Goal: Check status: Check status

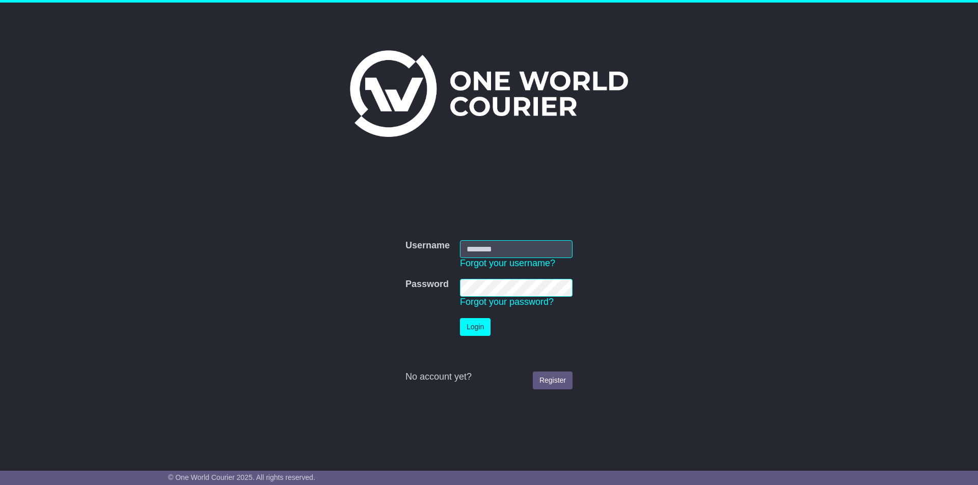
type input "**********"
click at [471, 323] on button "Login" at bounding box center [475, 327] width 31 height 18
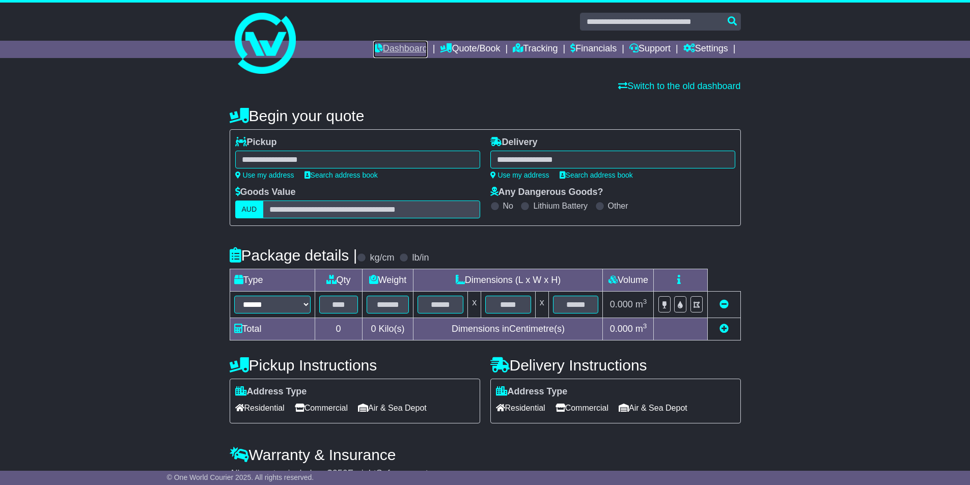
click at [401, 43] on link "Dashboard" at bounding box center [400, 49] width 54 height 17
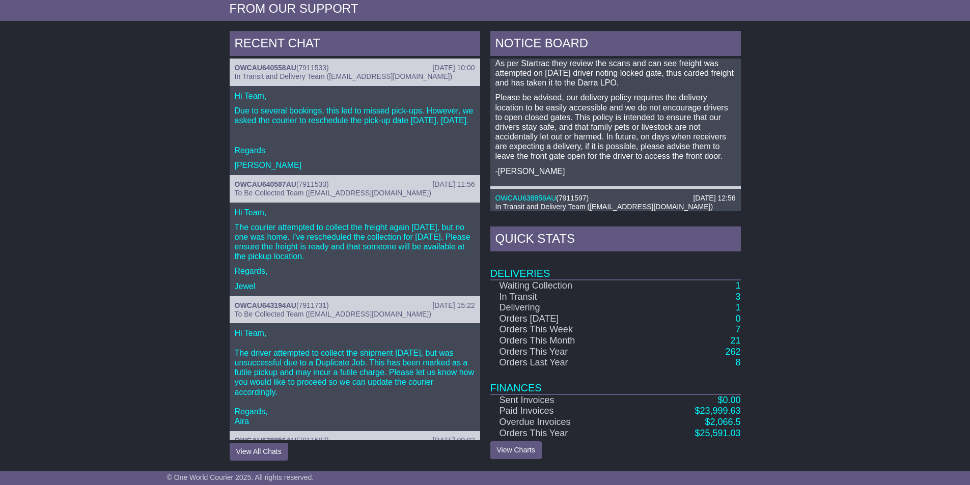
scroll to position [51, 0]
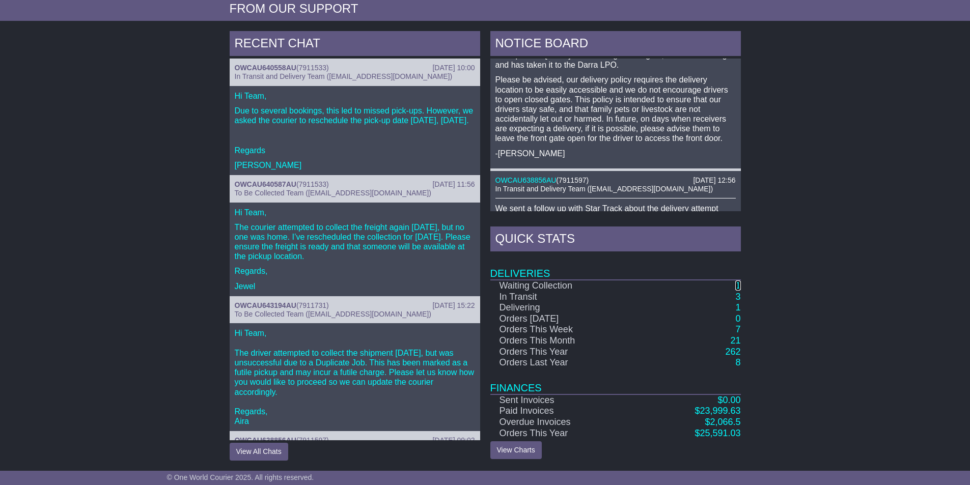
click at [740, 287] on link "1" at bounding box center [737, 286] width 5 height 10
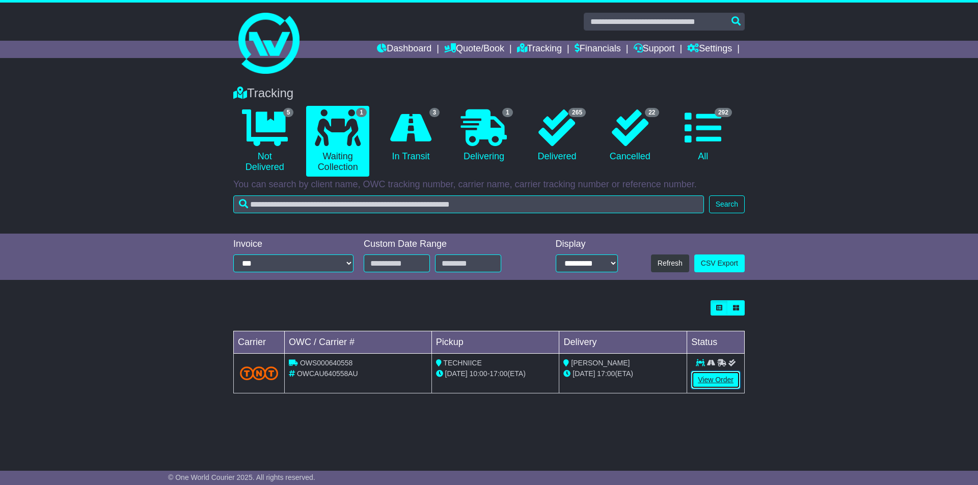
click at [705, 376] on link "View Order" at bounding box center [715, 380] width 49 height 18
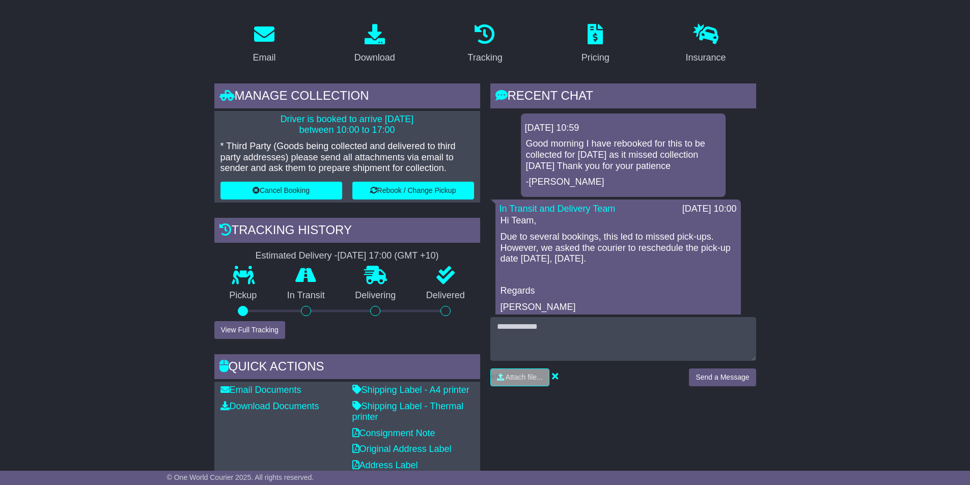
scroll to position [204, 0]
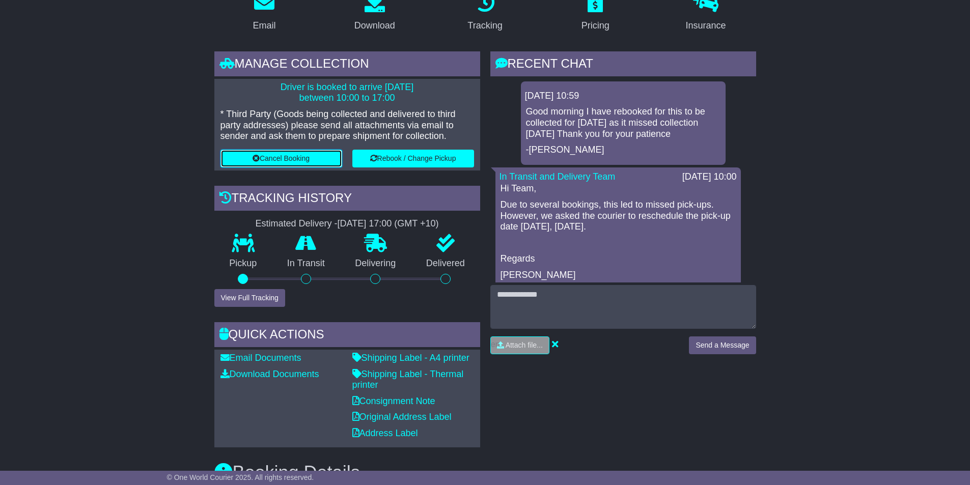
click at [307, 151] on button "Cancel Booking" at bounding box center [281, 159] width 122 height 18
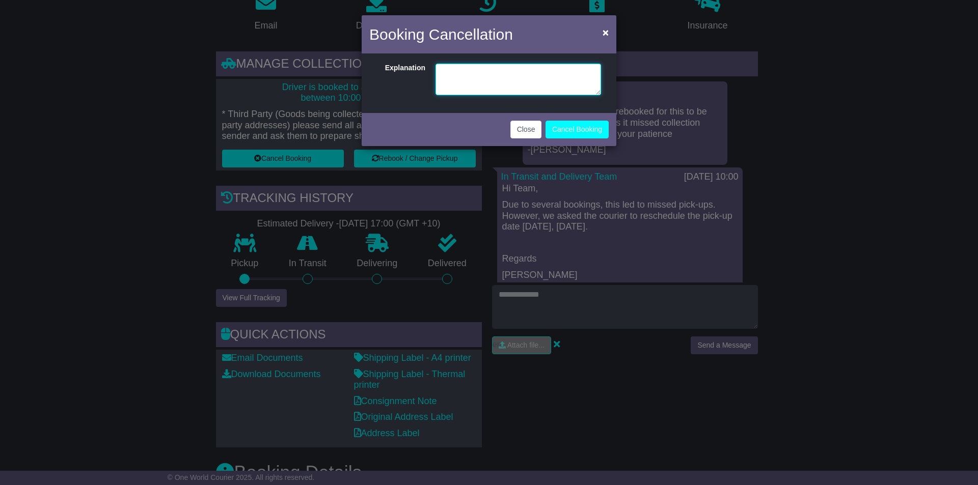
click at [493, 75] on textarea at bounding box center [517, 80] width 165 height 32
type textarea "********"
click at [604, 32] on span "×" at bounding box center [605, 32] width 6 height 12
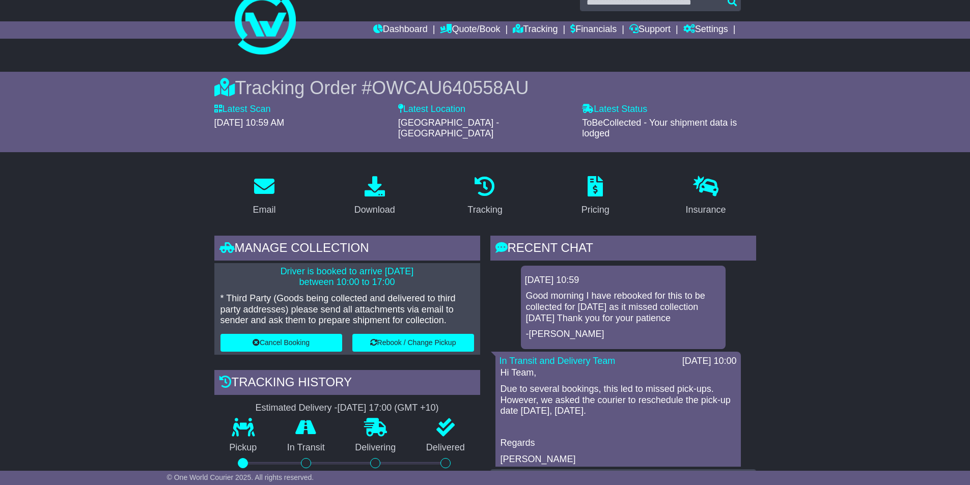
scroll to position [0, 0]
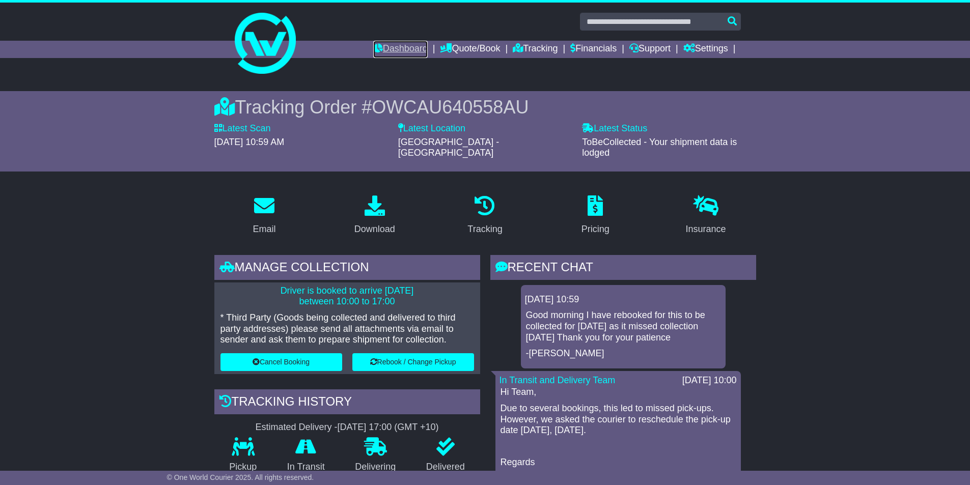
click at [383, 54] on link "Dashboard" at bounding box center [400, 49] width 54 height 17
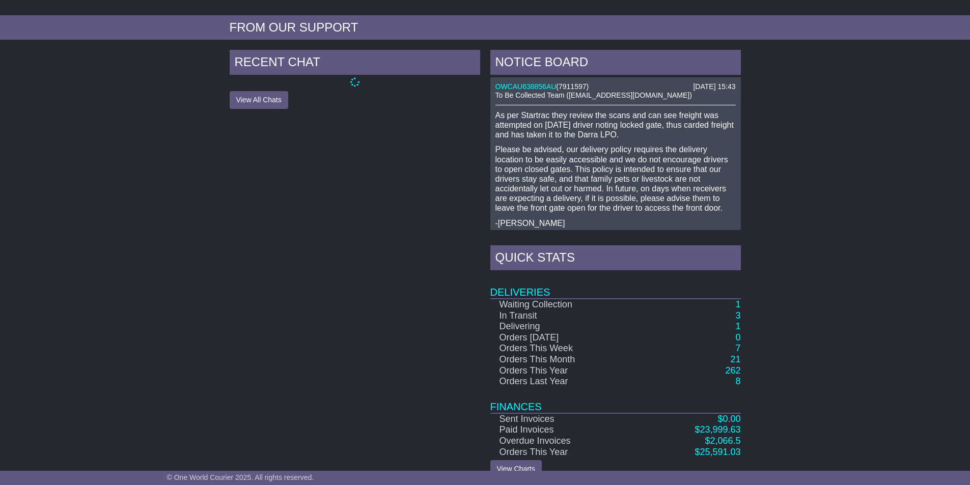
scroll to position [405, 0]
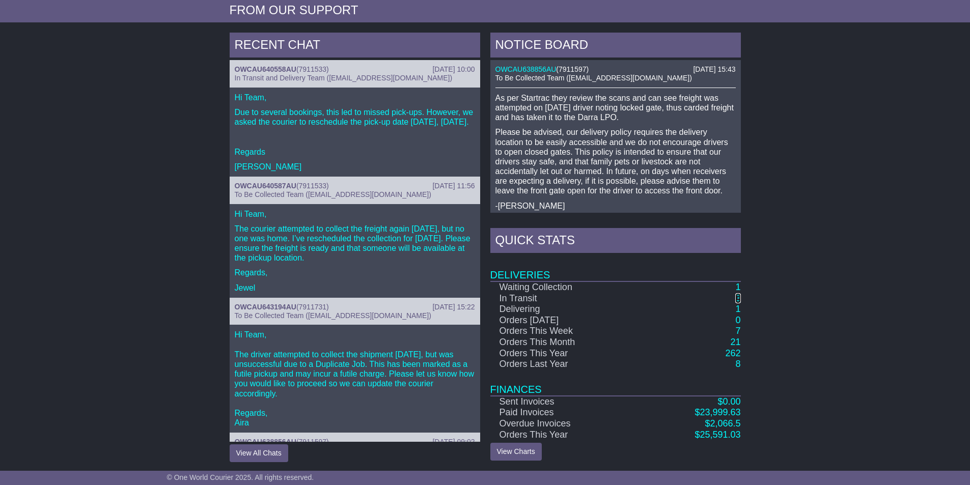
click at [740, 297] on link "3" at bounding box center [737, 298] width 5 height 10
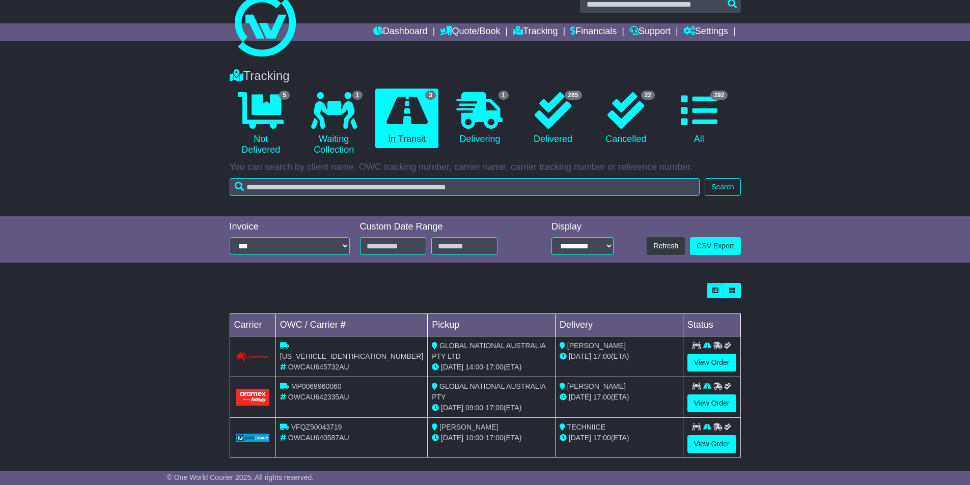
scroll to position [26, 0]
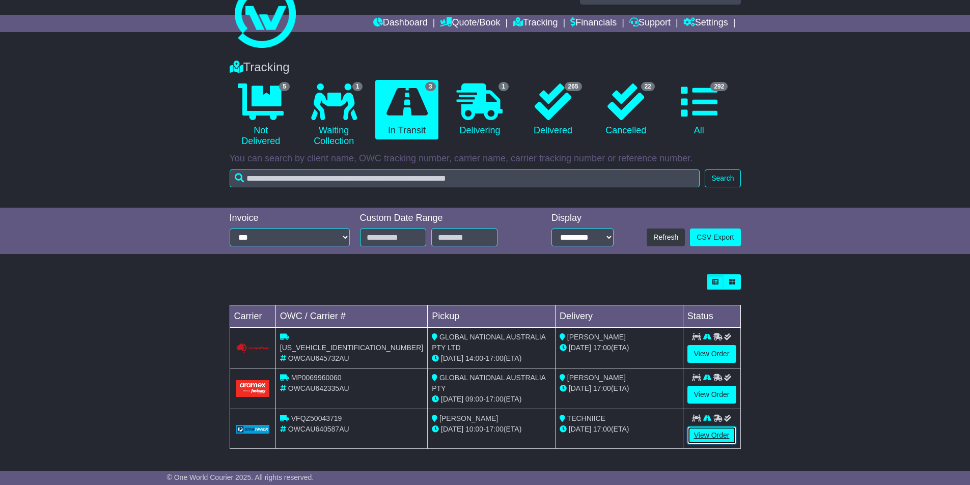
click at [696, 431] on link "View Order" at bounding box center [711, 436] width 49 height 18
click at [718, 430] on link "View Order" at bounding box center [711, 436] width 49 height 18
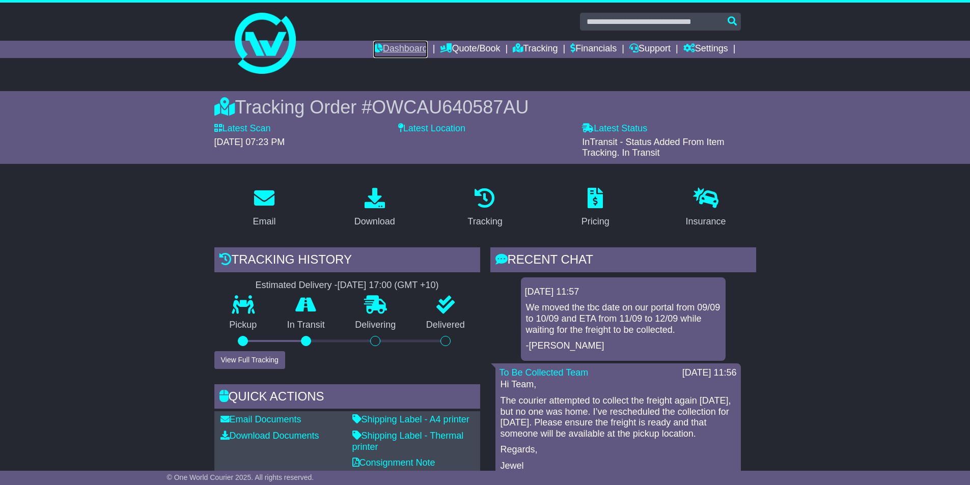
click at [385, 44] on link "Dashboard" at bounding box center [400, 49] width 54 height 17
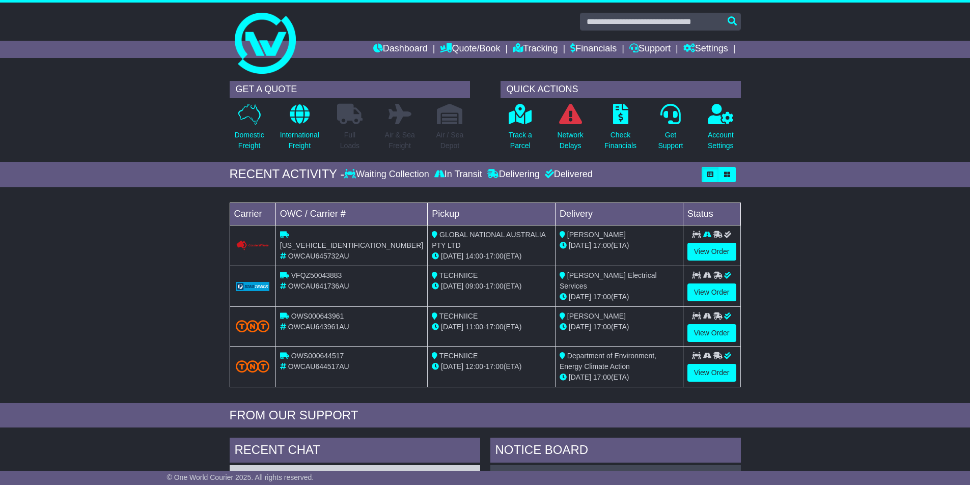
click at [464, 199] on div "Loading... No bookings found Carrier OWC / Carrier # Pickup Delivery Status CPW…" at bounding box center [485, 297] width 521 height 211
click at [394, 51] on link "Dashboard" at bounding box center [400, 49] width 54 height 17
click at [402, 47] on link "Dashboard" at bounding box center [400, 49] width 54 height 17
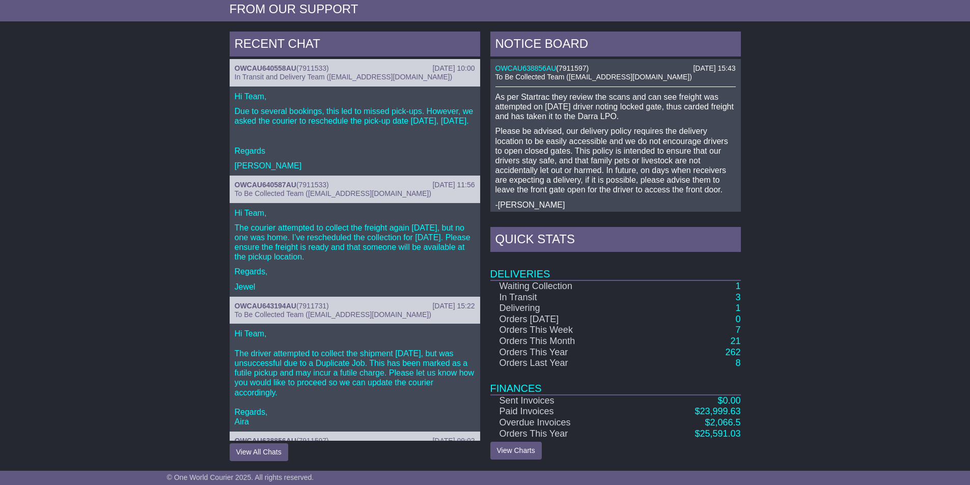
scroll to position [407, 0]
click at [738, 298] on link "3" at bounding box center [737, 297] width 5 height 10
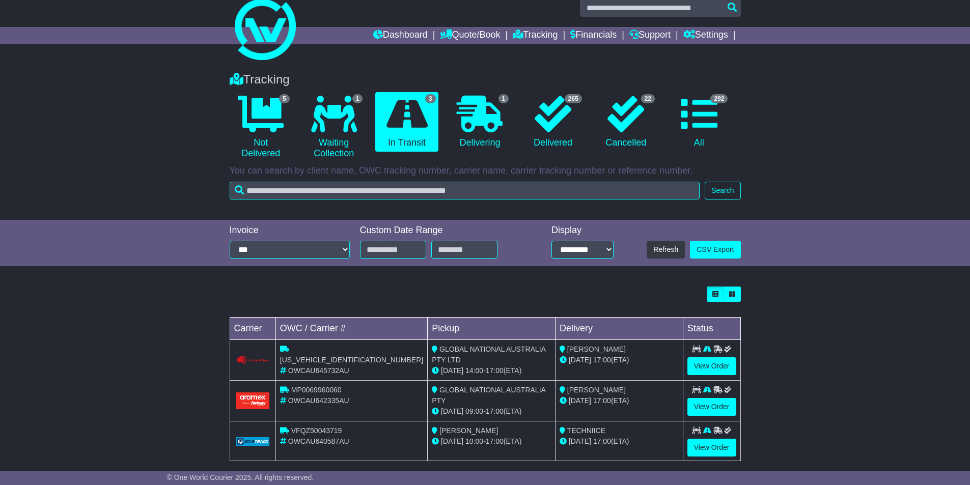
scroll to position [26, 0]
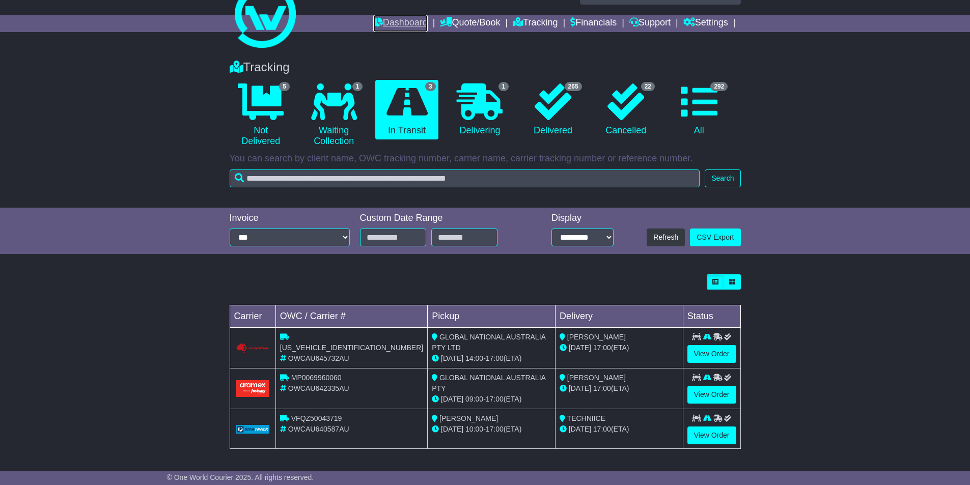
click at [398, 29] on link "Dashboard" at bounding box center [400, 23] width 54 height 17
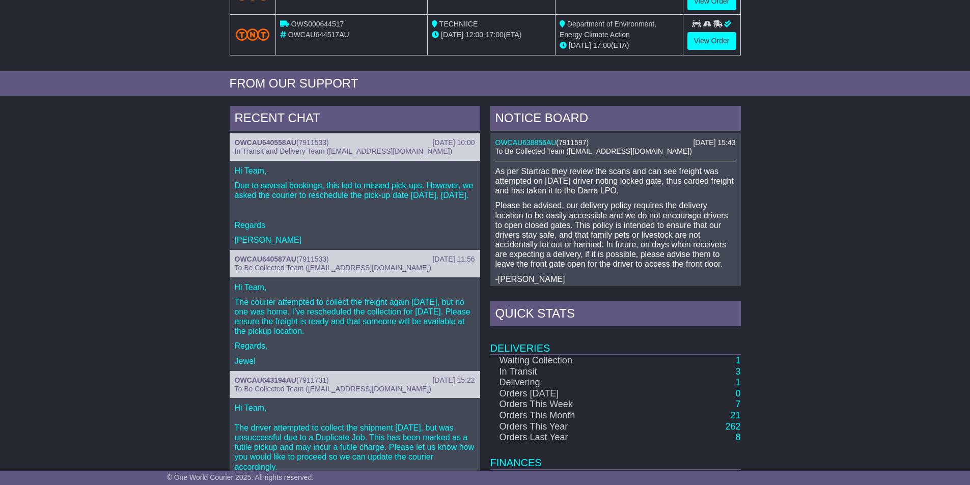
scroll to position [356, 0]
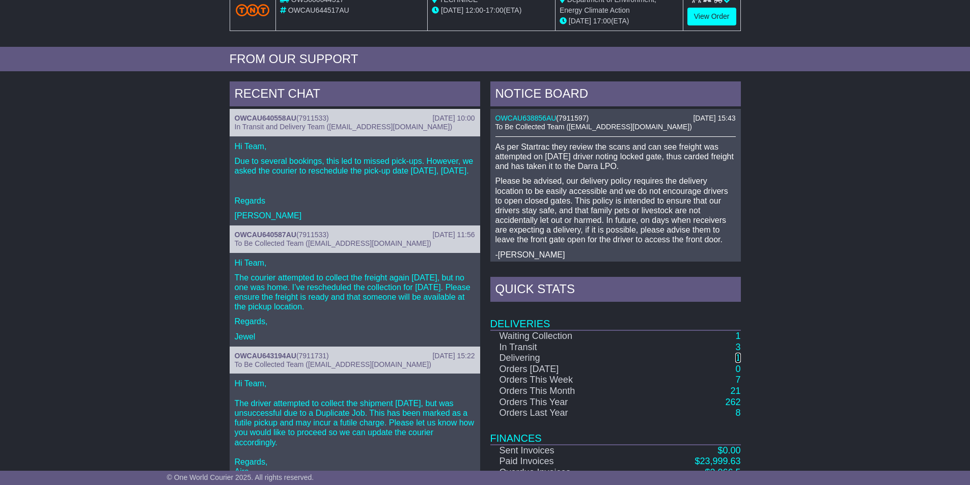
click at [739, 358] on link "1" at bounding box center [737, 358] width 5 height 10
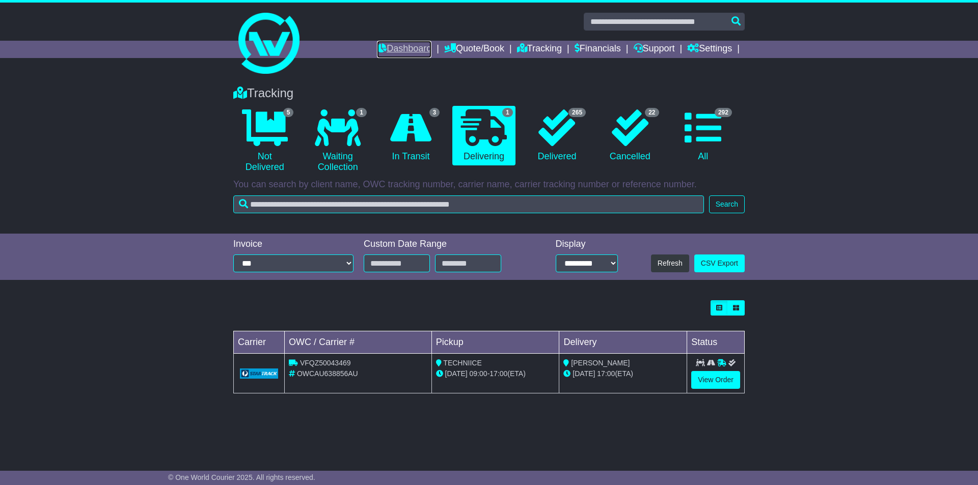
click at [397, 49] on link "Dashboard" at bounding box center [404, 49] width 54 height 17
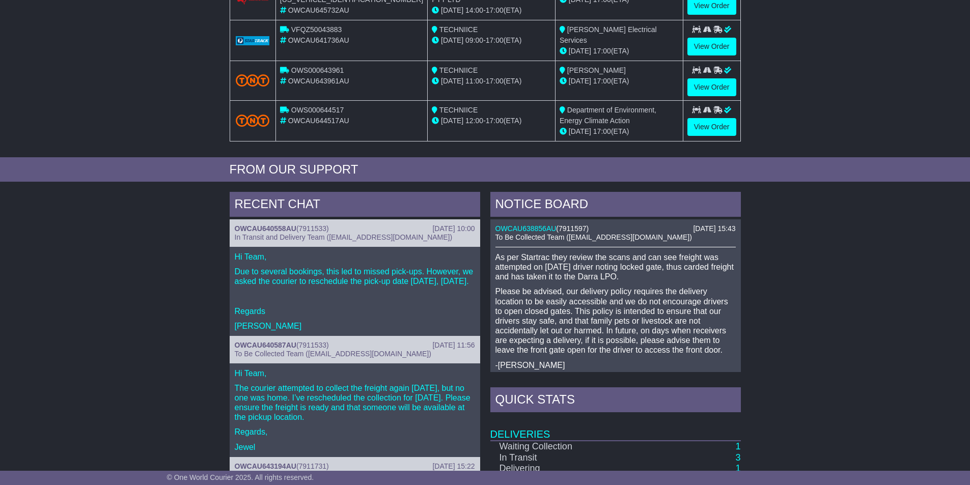
scroll to position [356, 0]
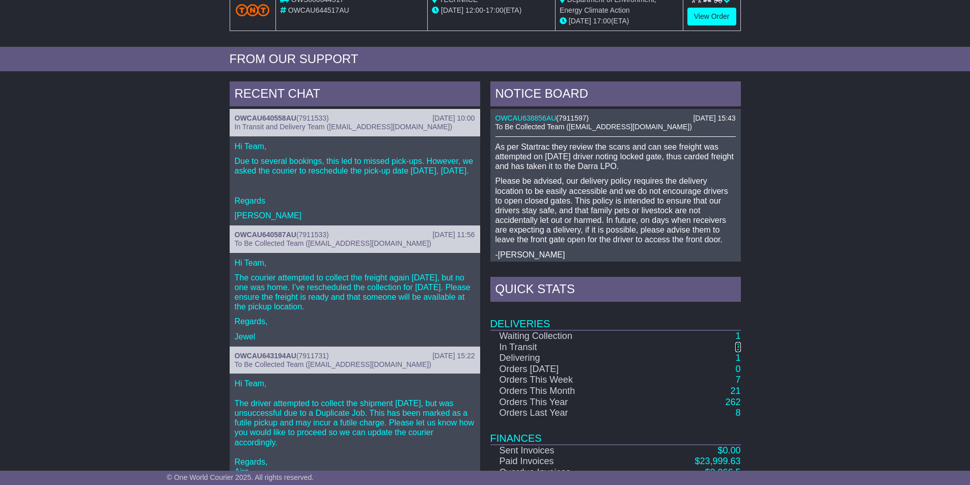
click at [740, 343] on link "3" at bounding box center [737, 347] width 5 height 10
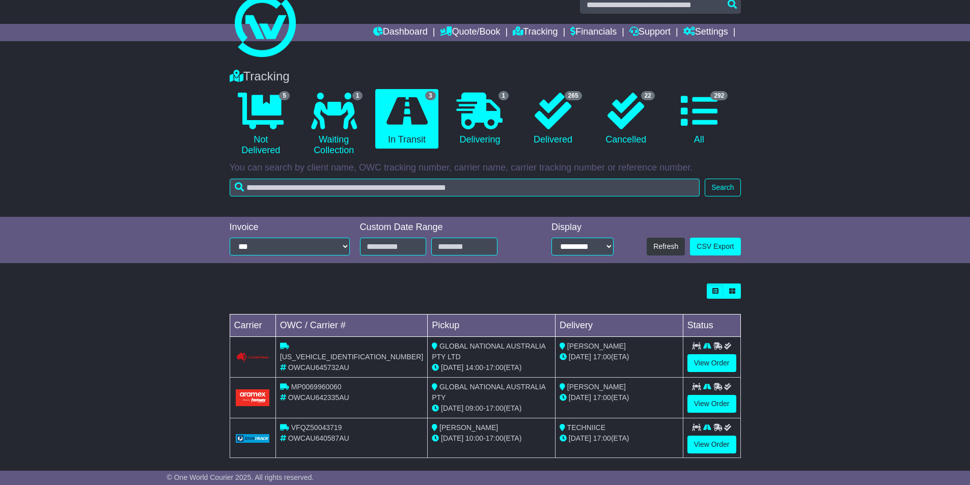
scroll to position [26, 0]
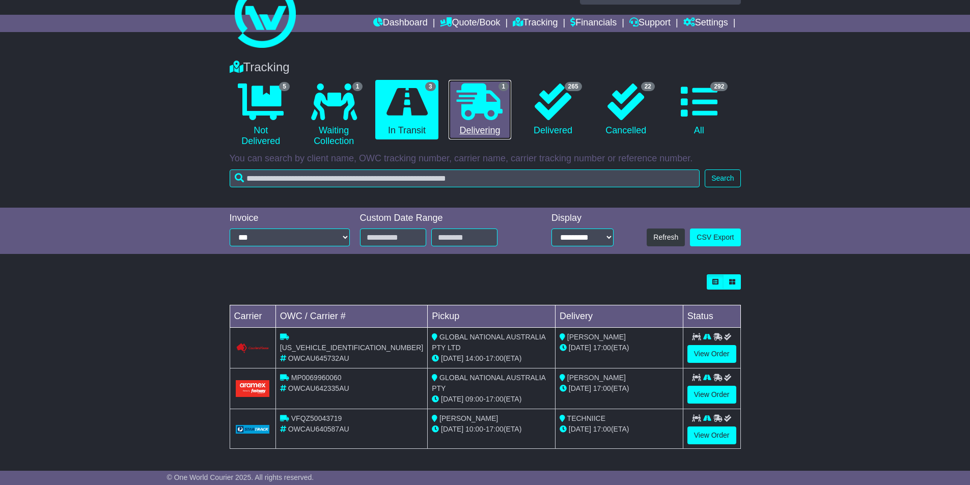
click at [482, 117] on icon at bounding box center [480, 102] width 46 height 37
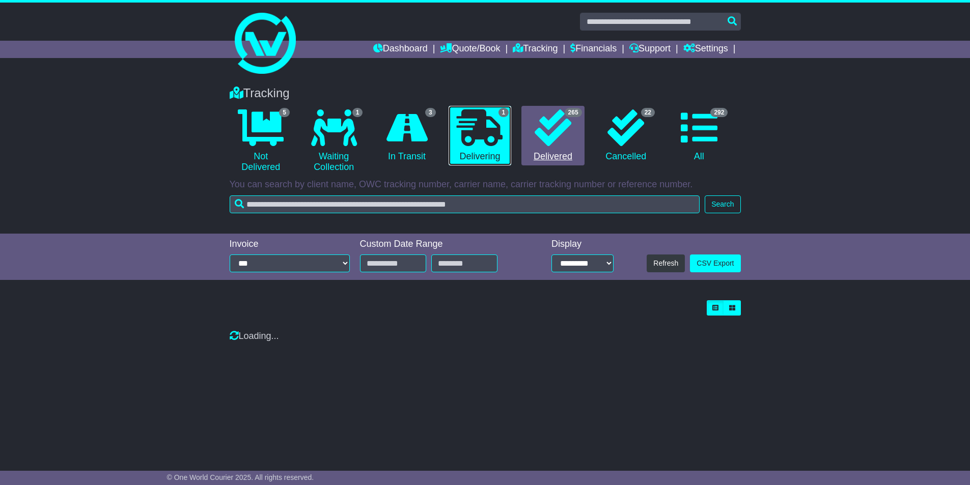
scroll to position [0, 0]
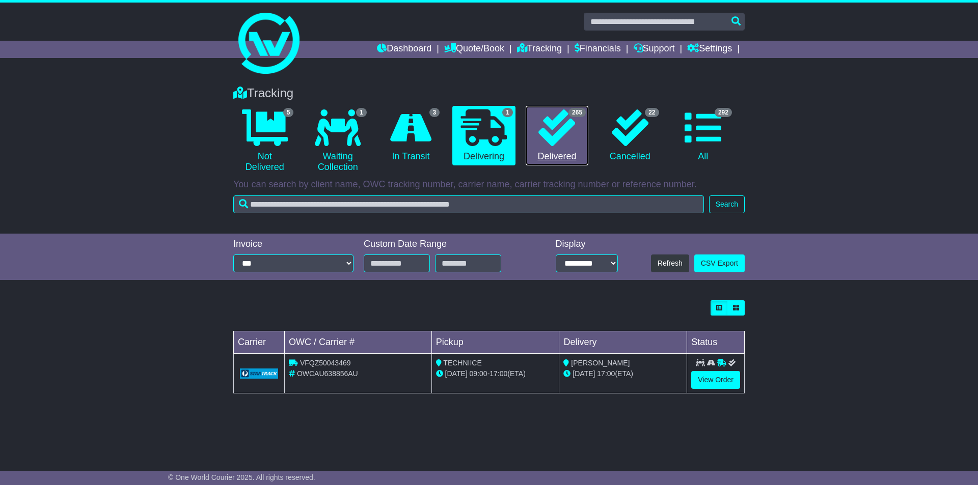
click at [544, 115] on icon at bounding box center [556, 127] width 37 height 37
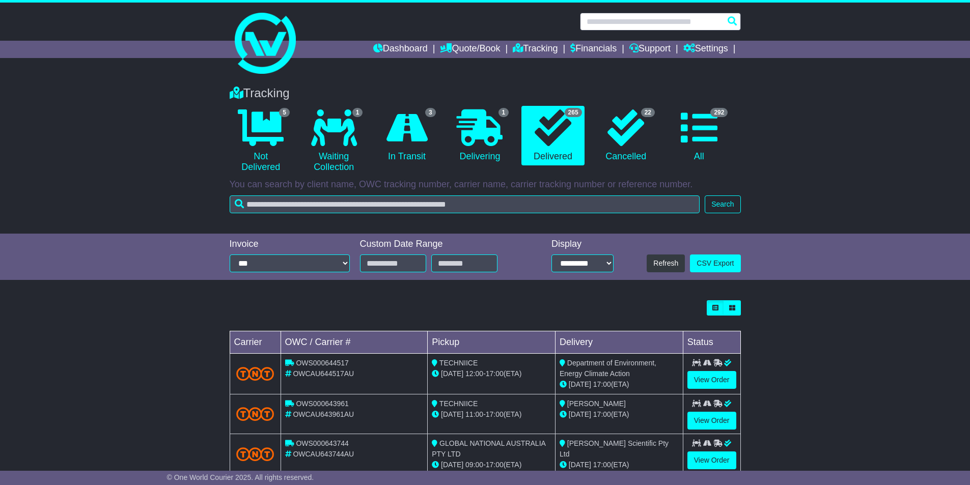
click at [620, 26] on input "text" at bounding box center [660, 22] width 161 height 18
paste input "*******"
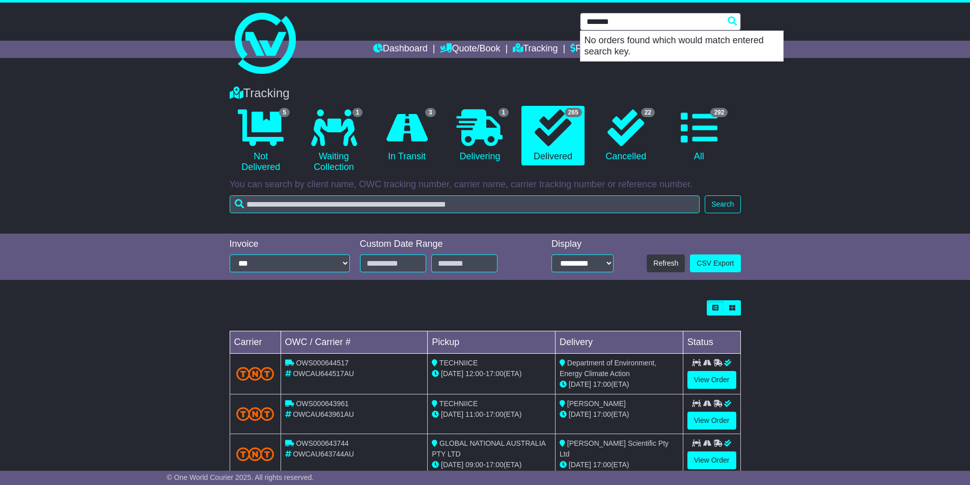
type input "*******"
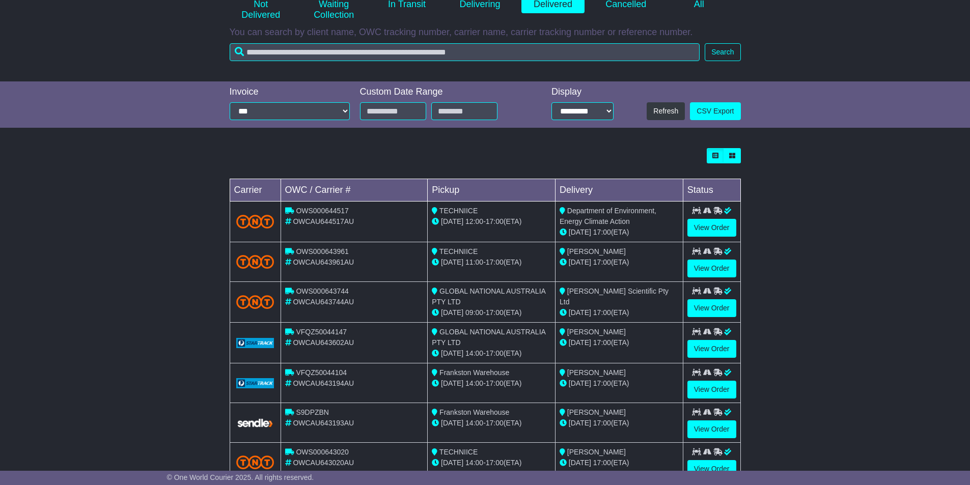
scroll to position [153, 0]
